Goal: Transaction & Acquisition: Obtain resource

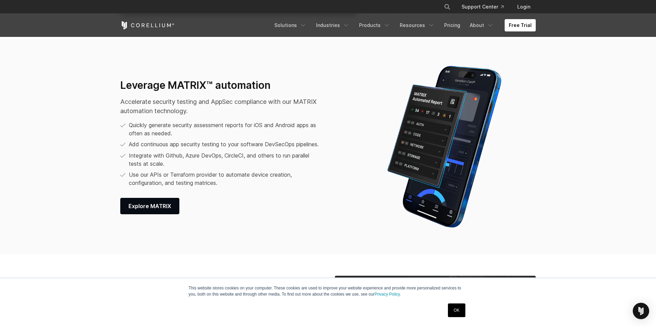
scroll to position [943, 0]
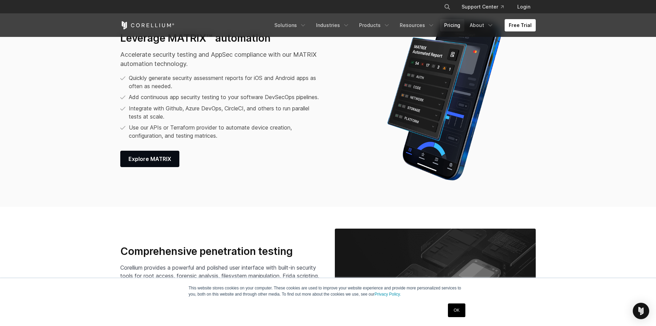
click at [452, 25] on link "Pricing" at bounding box center [452, 25] width 24 height 12
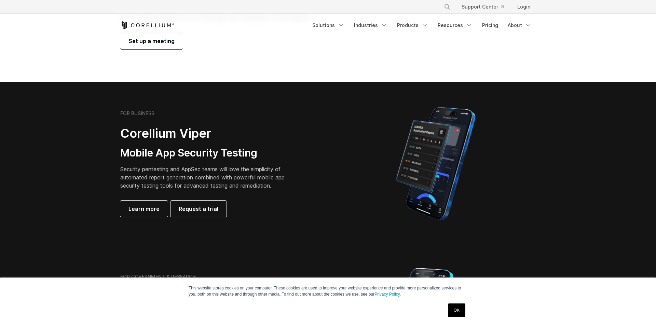
scroll to position [94, 0]
click at [172, 177] on p "Security pentesting and AppSec teams will love the simplicity of automated repo…" at bounding box center [207, 177] width 175 height 25
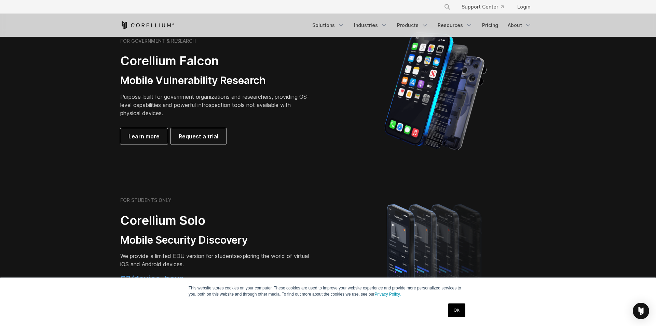
scroll to position [472, 0]
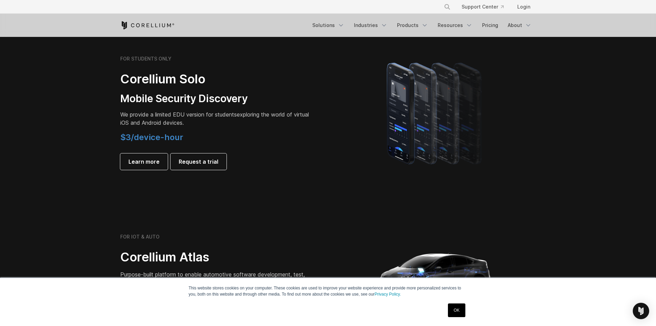
click at [162, 137] on span "$3/device-hour" at bounding box center [151, 137] width 63 height 10
click at [199, 160] on span "Request a trial" at bounding box center [199, 162] width 40 height 8
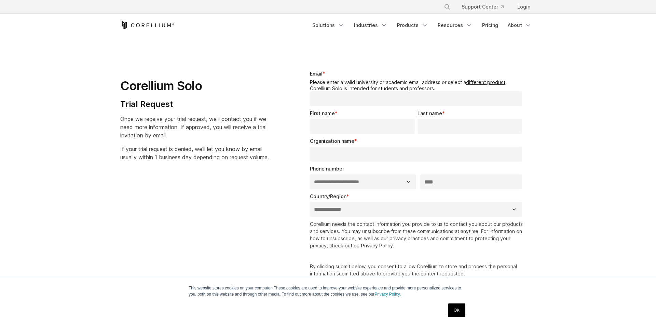
select select "**"
click at [347, 100] on input "Email *" at bounding box center [416, 98] width 212 height 15
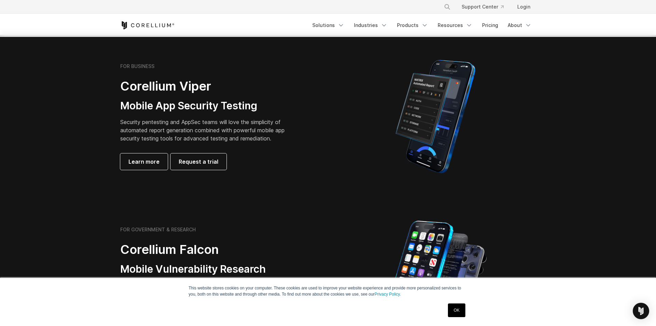
scroll to position [94, 0]
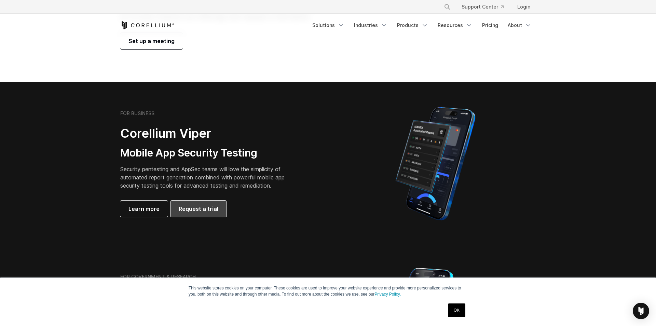
click at [195, 213] on link "Request a trial" at bounding box center [199, 209] width 56 height 16
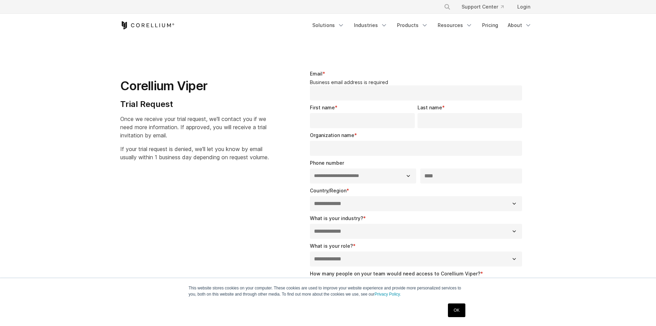
select select "**"
